Goal: Task Accomplishment & Management: Manage account settings

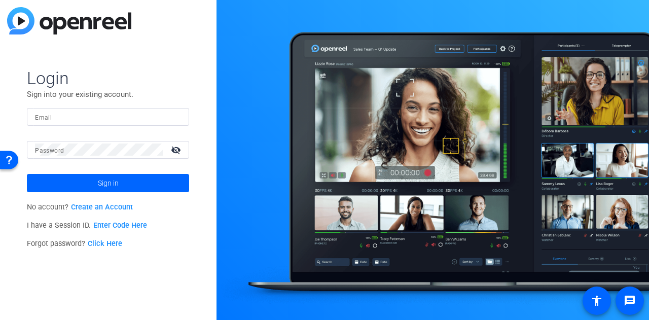
click at [55, 118] on input "Email" at bounding box center [108, 116] width 146 height 12
type input "[PERSON_NAME][EMAIL_ADDRESS][PERSON_NAME][PERSON_NAME][DOMAIN_NAME]"
click at [174, 149] on mat-icon "visibility_off" at bounding box center [177, 149] width 24 height 15
click at [27, 174] on button "Sign in" at bounding box center [108, 183] width 162 height 18
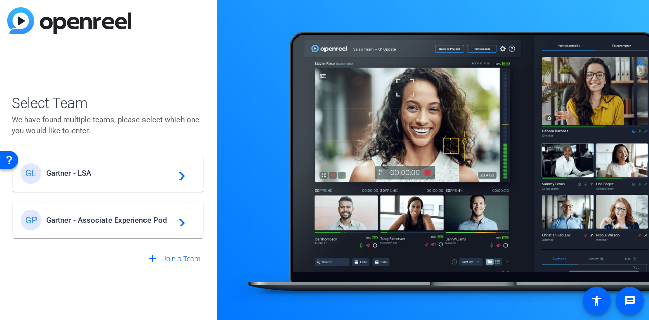
click at [94, 213] on div "[PERSON_NAME] - Associate Experience Pod navigate_next" at bounding box center [108, 220] width 174 height 20
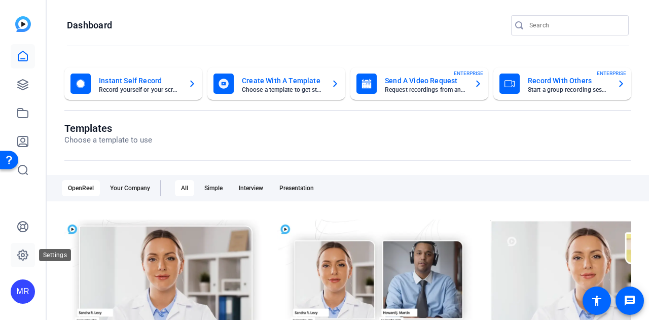
click at [23, 255] on icon at bounding box center [23, 255] width 12 height 12
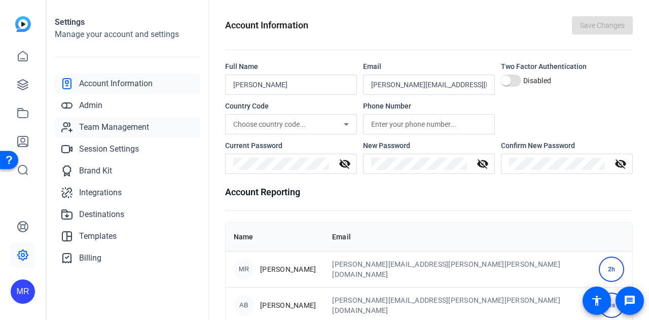
click at [116, 134] on link "Team Management" at bounding box center [127, 127] width 145 height 20
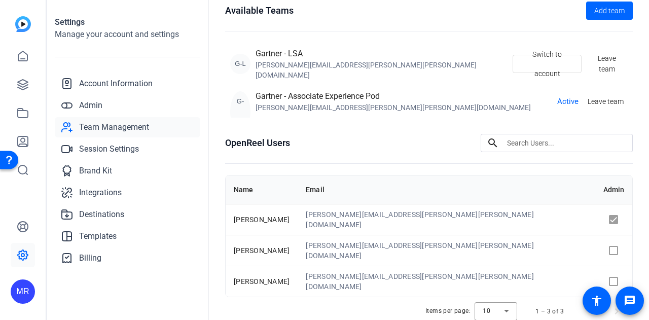
scroll to position [61, 0]
click at [510, 137] on input at bounding box center [566, 143] width 118 height 12
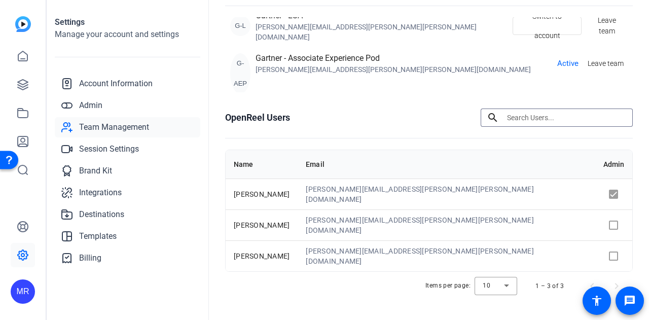
scroll to position [0, 0]
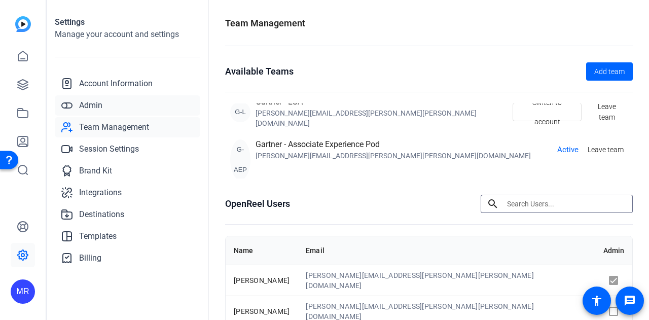
click at [130, 102] on link "Admin" at bounding box center [127, 105] width 145 height 20
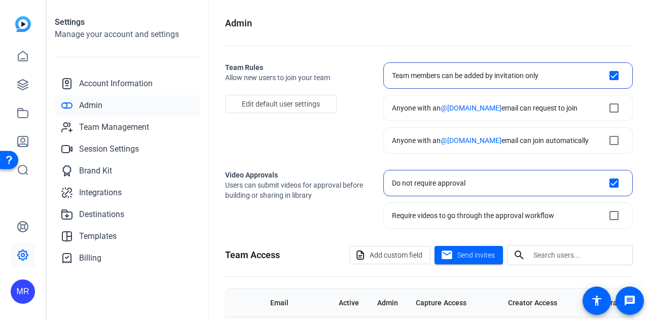
checkbox input "true"
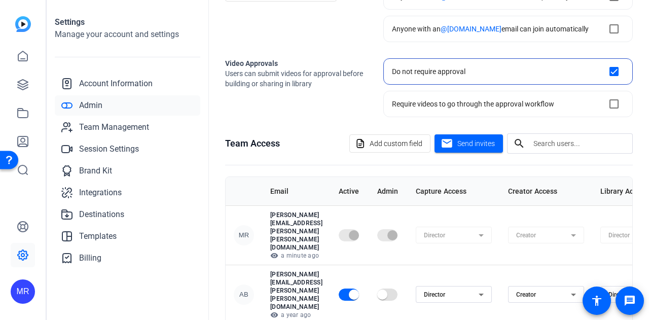
scroll to position [110, 0]
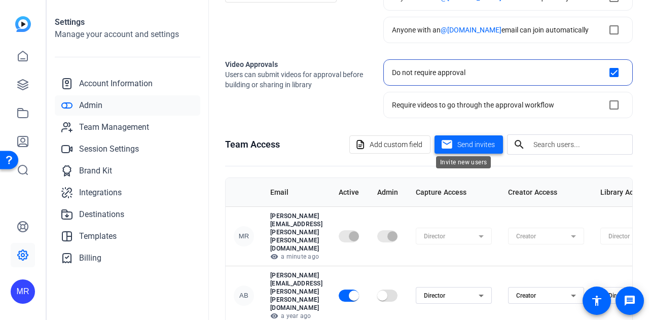
click at [482, 147] on span "Send invites" at bounding box center [476, 144] width 38 height 11
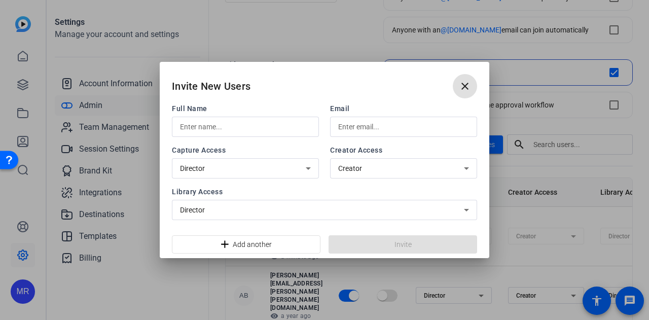
click at [266, 132] on input "text" at bounding box center [245, 127] width 131 height 12
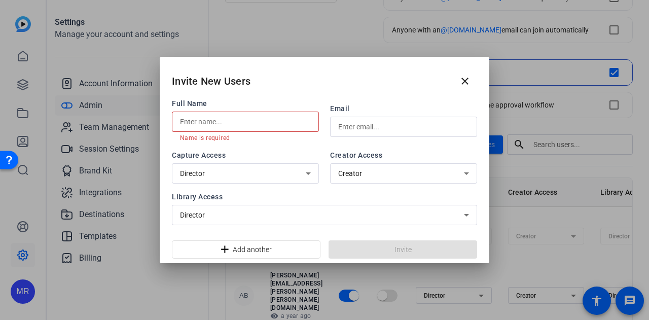
click at [270, 121] on input "text" at bounding box center [245, 122] width 131 height 12
paste input "[PERSON_NAME]"
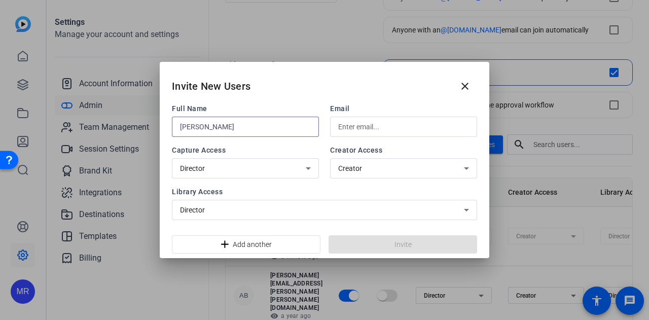
drag, startPoint x: 263, startPoint y: 131, endPoint x: 196, endPoint y: 125, distance: 67.6
click at [196, 125] on input "[PERSON_NAME]" at bounding box center [245, 127] width 131 height 12
type input "[PERSON_NAME]"
click at [360, 124] on input "text" at bounding box center [403, 127] width 131 height 12
paste input "[PERSON_NAME]"
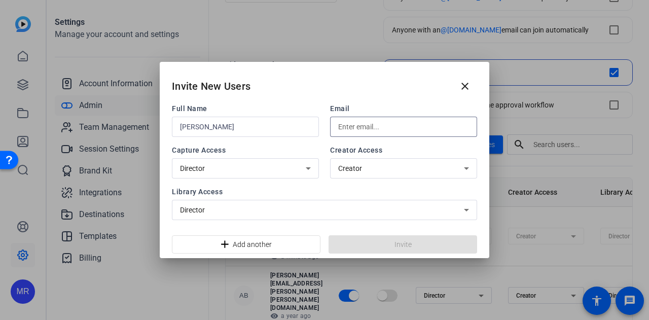
type input "[PERSON_NAME]"
drag, startPoint x: 392, startPoint y: 127, endPoint x: 332, endPoint y: 130, distance: 59.9
click at [332, 130] on div "[PERSON_NAME]" at bounding box center [403, 127] width 147 height 20
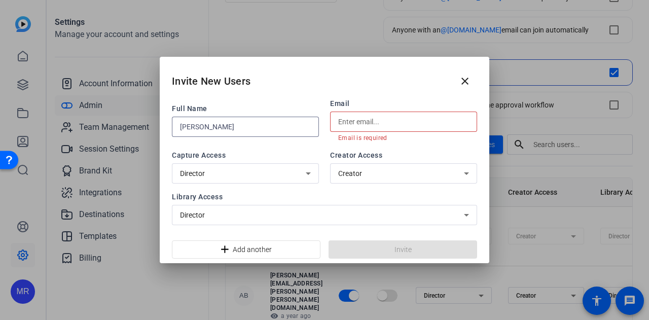
click at [267, 129] on input "[PERSON_NAME]" at bounding box center [245, 127] width 131 height 12
paste input "[PERSON_NAME]"
type input "[PERSON_NAME]"
click at [383, 121] on input "text" at bounding box center [403, 122] width 131 height 12
paste input "[PERSON_NAME][EMAIL_ADDRESS][PERSON_NAME][PERSON_NAME][DOMAIN_NAME]"
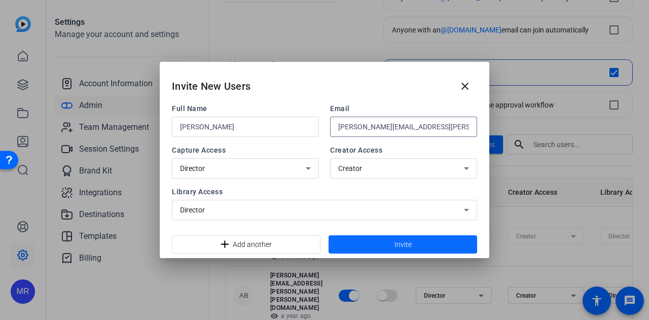
type input "[PERSON_NAME][EMAIL_ADDRESS][PERSON_NAME][PERSON_NAME][DOMAIN_NAME]"
click at [378, 240] on span at bounding box center [402, 244] width 148 height 24
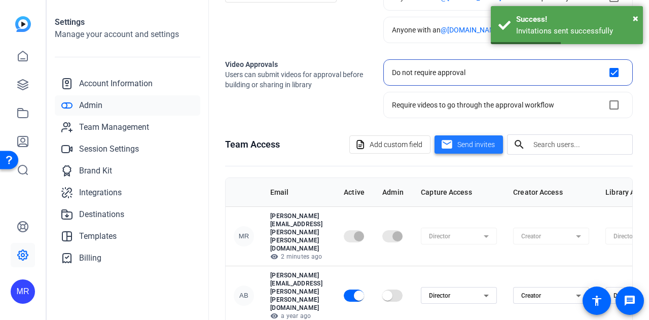
scroll to position [172, 0]
